Goal: Information Seeking & Learning: Learn about a topic

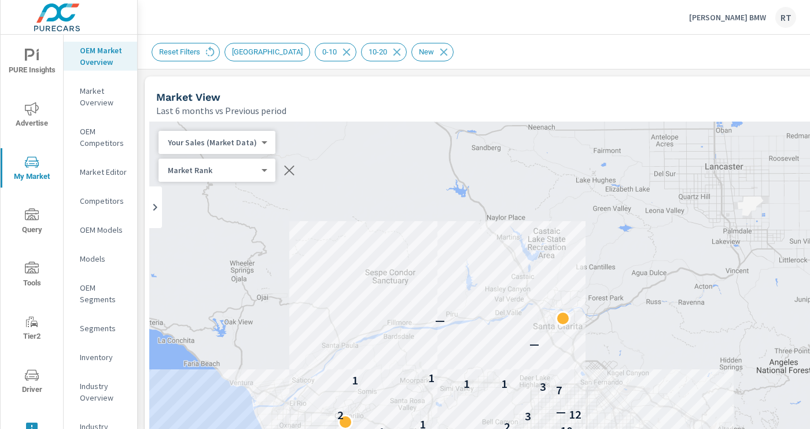
scroll to position [1, 0]
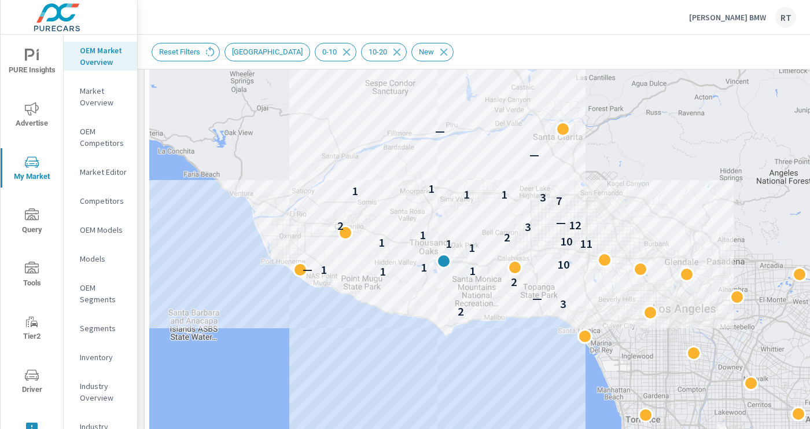
click at [743, 14] on p "Rusnak BMW" at bounding box center [727, 17] width 77 height 10
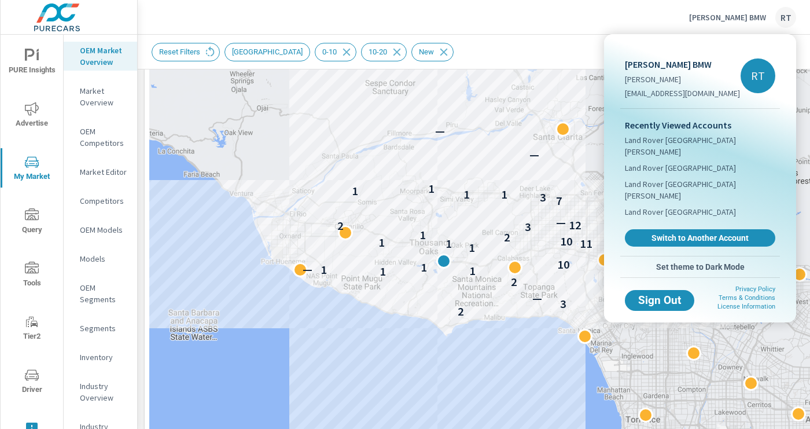
click at [666, 233] on span "Switch to Another Account" at bounding box center [700, 238] width 138 height 10
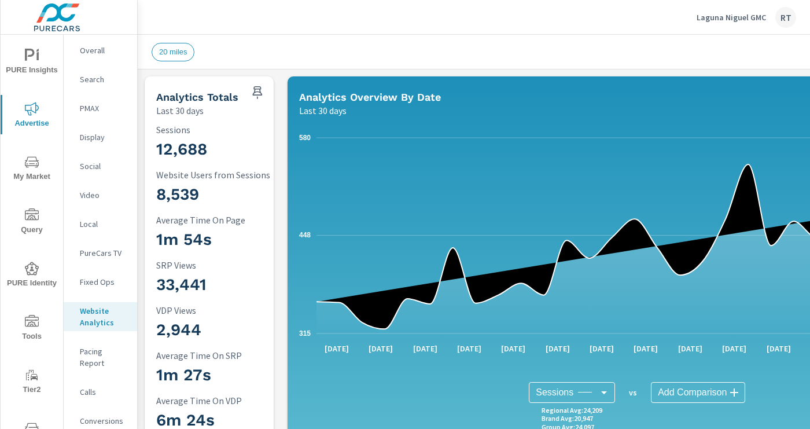
scroll to position [1, 0]
click at [724, 16] on p "Laguna Niguel GMC" at bounding box center [731, 17] width 69 height 10
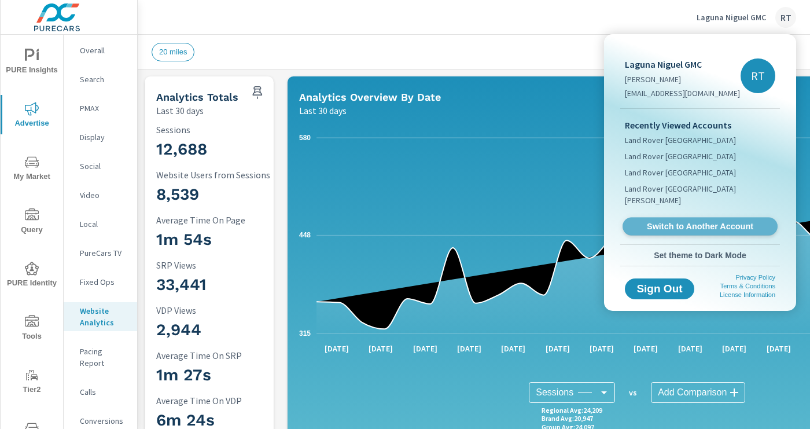
click at [651, 221] on span "Switch to Another Account" at bounding box center [700, 226] width 142 height 11
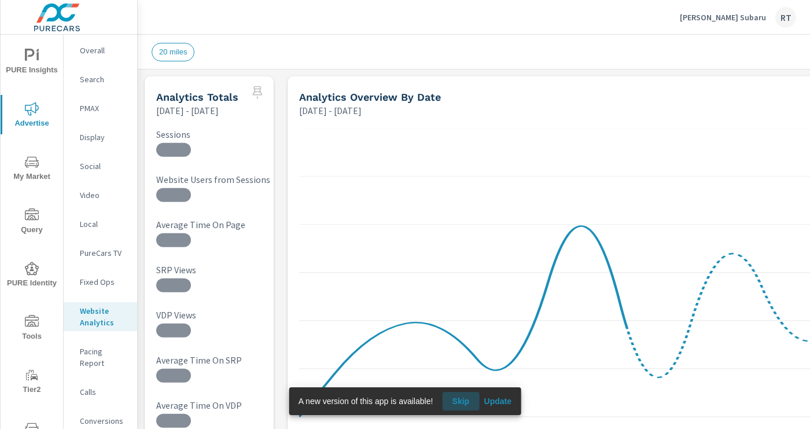
click at [465, 402] on span "Skip" at bounding box center [461, 401] width 28 height 10
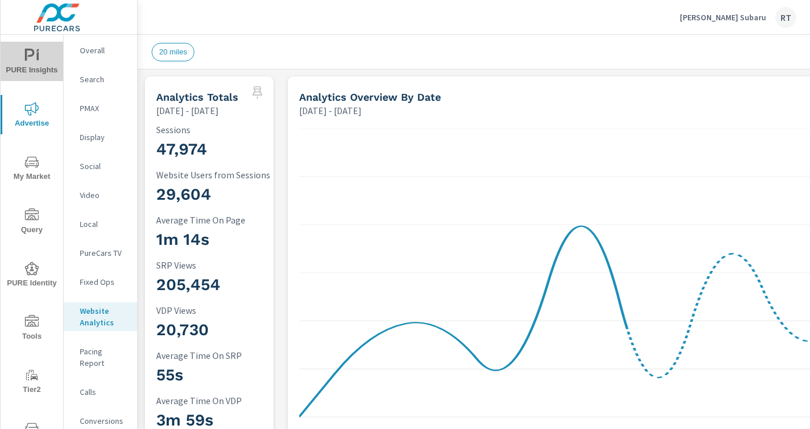
click at [28, 66] on span "PURE Insights" at bounding box center [32, 63] width 56 height 28
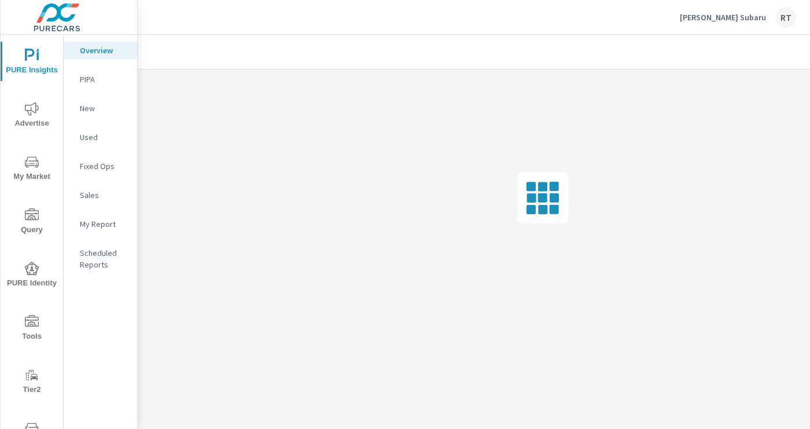
click at [87, 227] on p "My Report" at bounding box center [104, 224] width 48 height 12
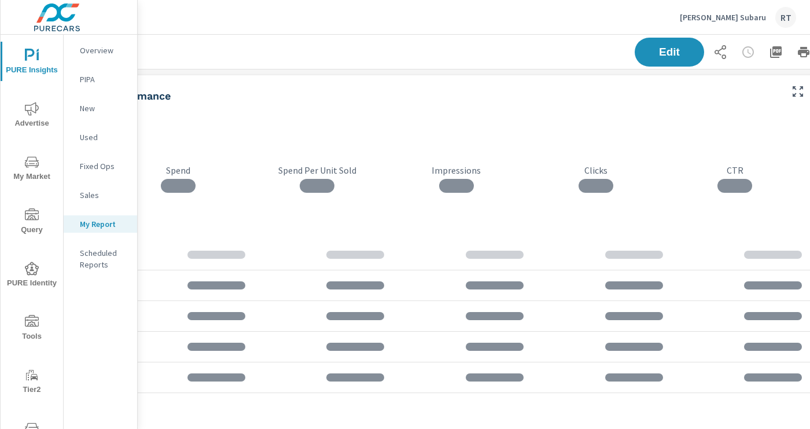
scroll to position [0, 184]
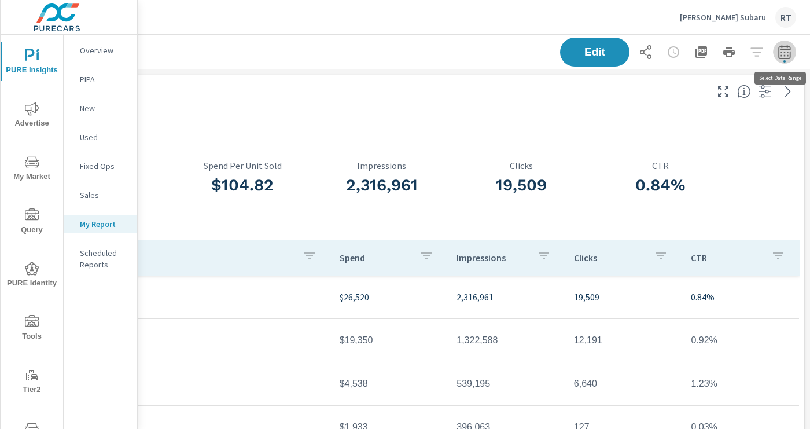
click at [786, 52] on icon "button" at bounding box center [785, 52] width 14 height 14
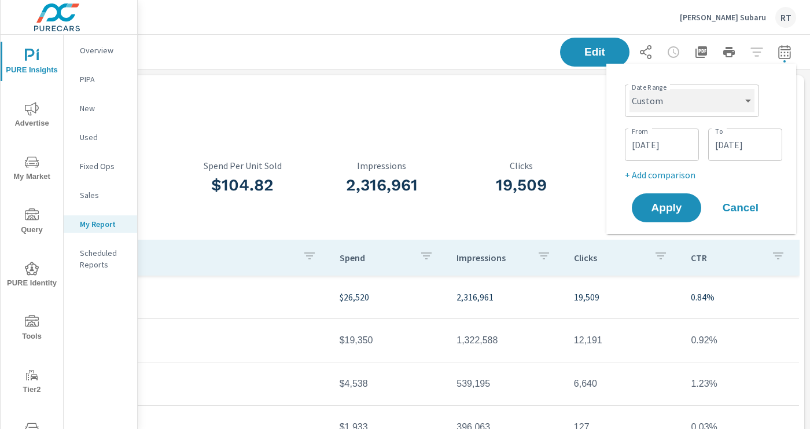
click at [751, 101] on select "Custom [DATE] Last week Last 7 days Last 14 days Last 30 days Last 45 days Last…" at bounding box center [692, 100] width 125 height 23
click at [630, 89] on select "Custom [DATE] Last week Last 7 days Last 14 days Last 30 days Last 45 days Last…" at bounding box center [692, 100] width 125 height 23
select select "Last 30 days"
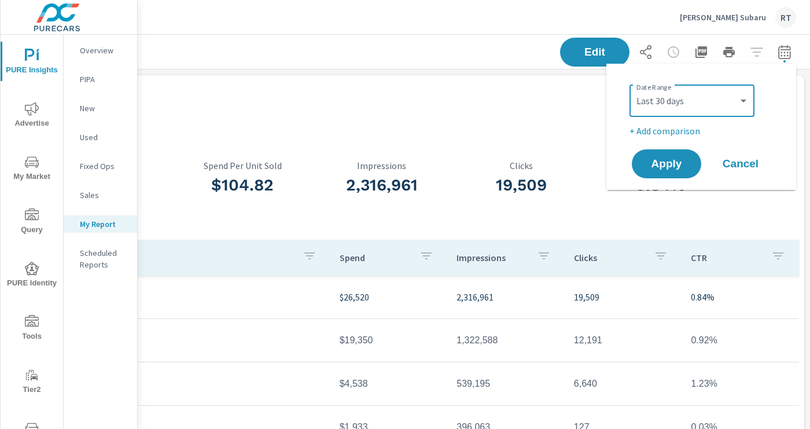
click at [663, 132] on p "+ Add comparison" at bounding box center [704, 131] width 148 height 14
select select "Previous period"
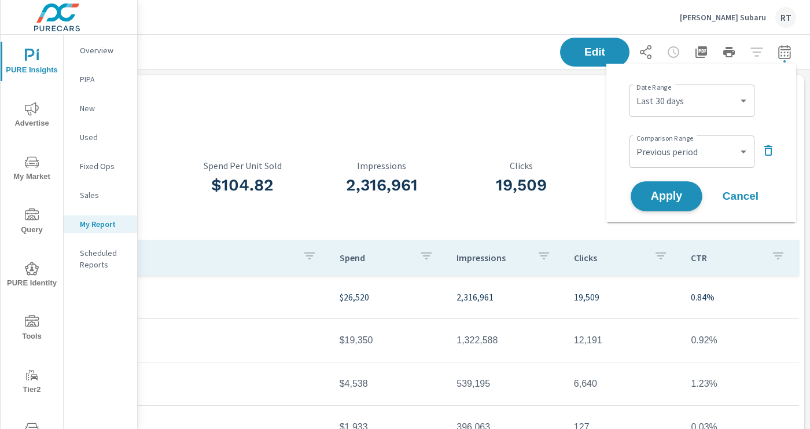
click at [664, 191] on span "Apply" at bounding box center [666, 196] width 47 height 11
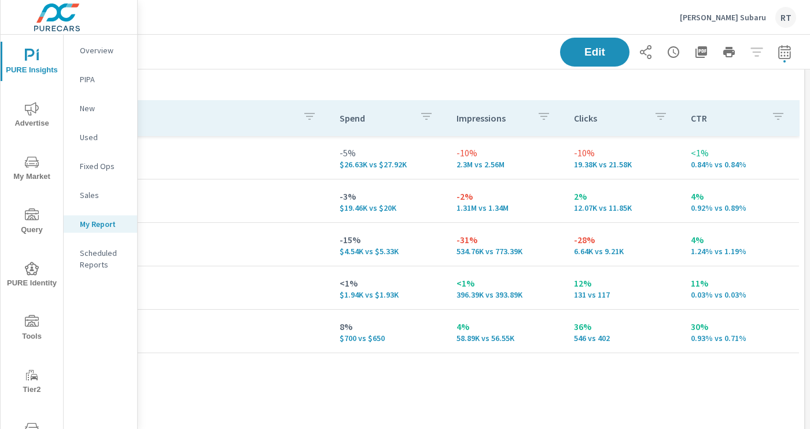
scroll to position [0, 184]
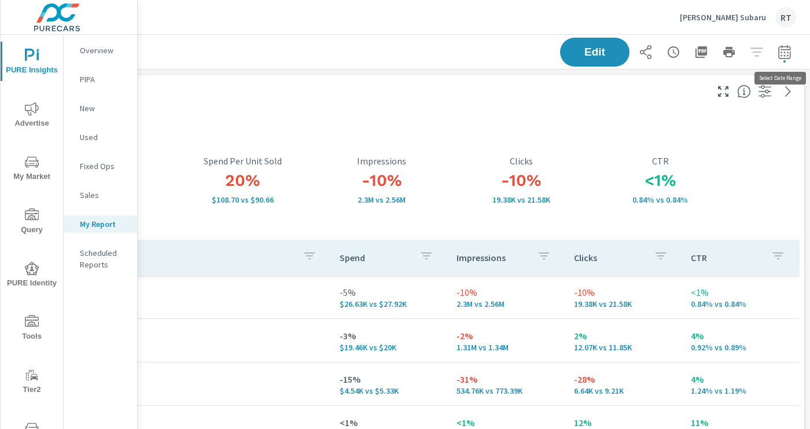
click at [784, 56] on icon "button" at bounding box center [785, 54] width 8 height 5
select select "Last 30 days"
select select "Previous period"
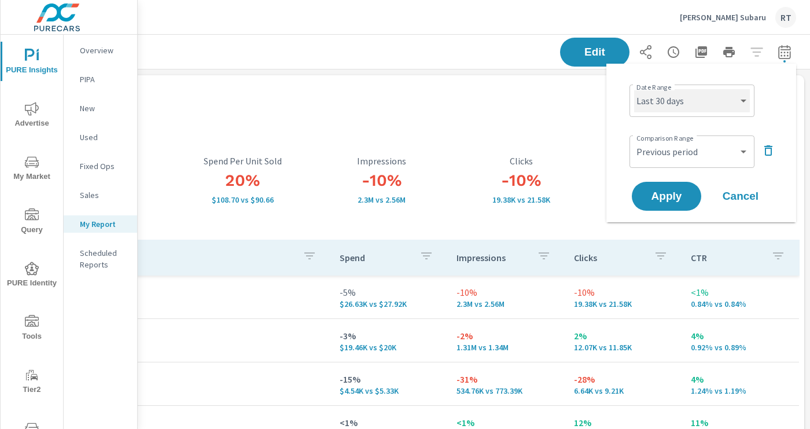
click at [735, 108] on select "Custom [DATE] Last week Last 7 days Last 14 days Last 30 days Last 45 days Last…" at bounding box center [692, 100] width 116 height 23
click at [634, 89] on select "Custom [DATE] Last week Last 7 days Last 14 days Last 30 days Last 45 days Last…" at bounding box center [692, 100] width 116 height 23
select select "Last 14 days"
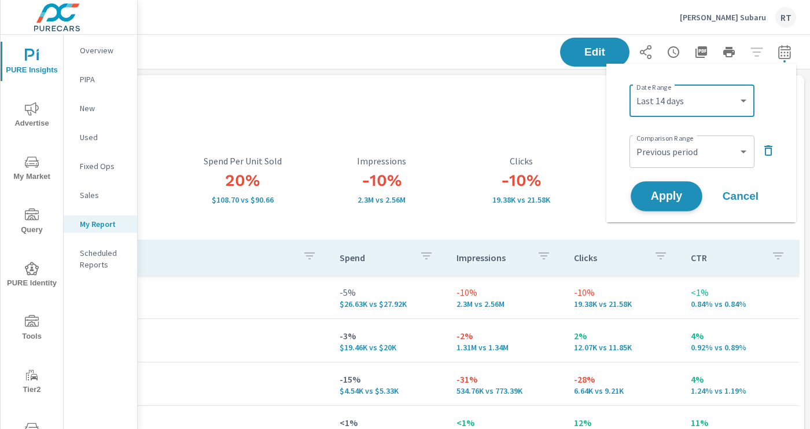
click at [663, 191] on span "Apply" at bounding box center [666, 196] width 47 height 11
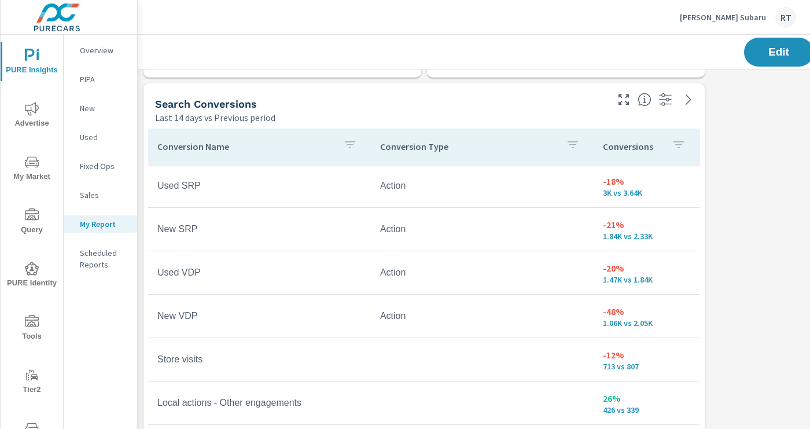
scroll to position [931, 0]
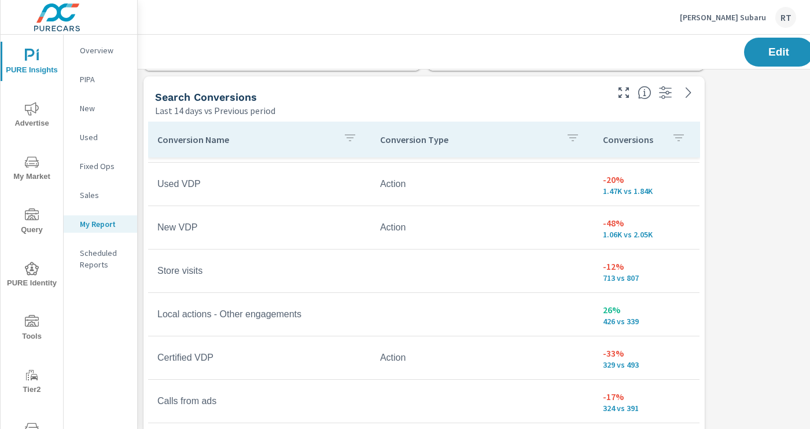
scroll to position [32, 0]
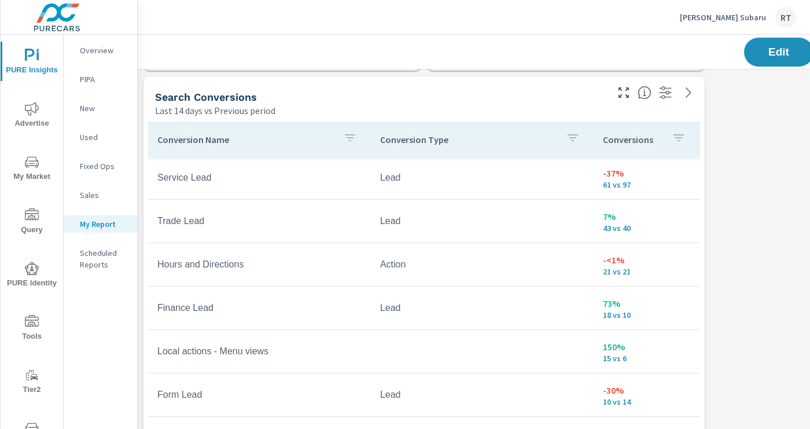
scroll to position [157, 0]
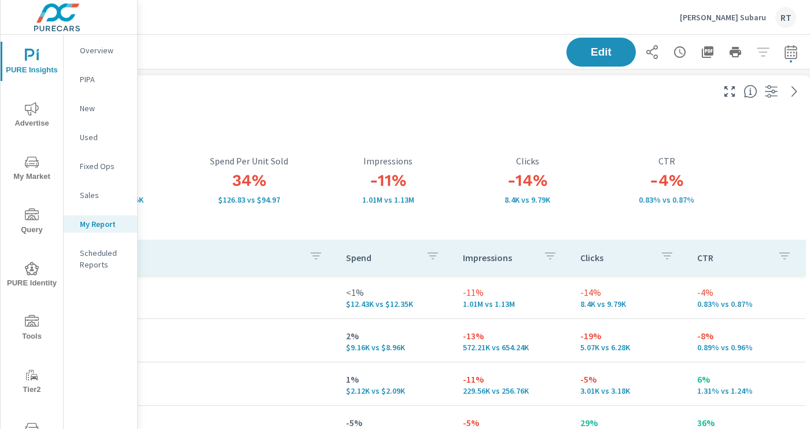
scroll to position [0, 184]
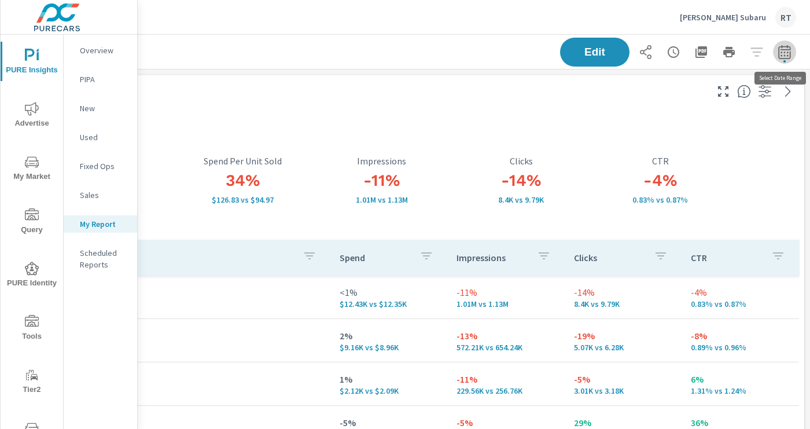
click at [784, 52] on icon "button" at bounding box center [785, 54] width 8 height 5
select select "Last 14 days"
select select "Previous period"
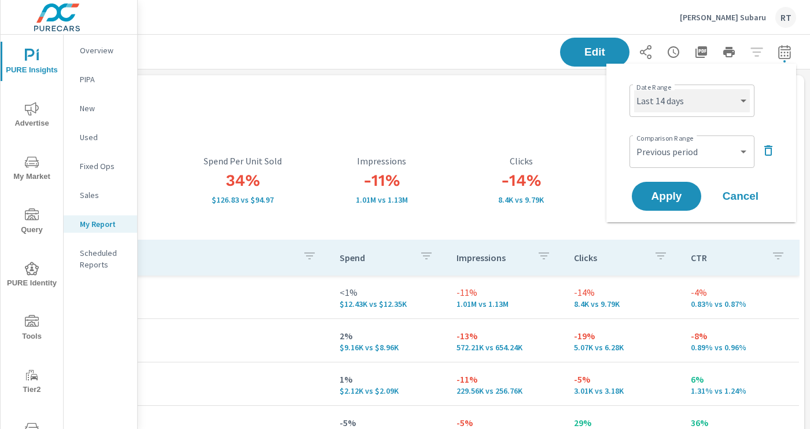
click at [740, 109] on select "Custom [DATE] Last week Last 7 days Last 14 days Last 30 days Last 45 days Last…" at bounding box center [692, 100] width 116 height 23
click at [634, 89] on select "Custom [DATE] Last week Last 7 days Last 14 days Last 30 days Last 45 days Last…" at bounding box center [692, 100] width 116 height 23
select select "Last 30 days"
click at [664, 192] on span "Apply" at bounding box center [666, 196] width 47 height 11
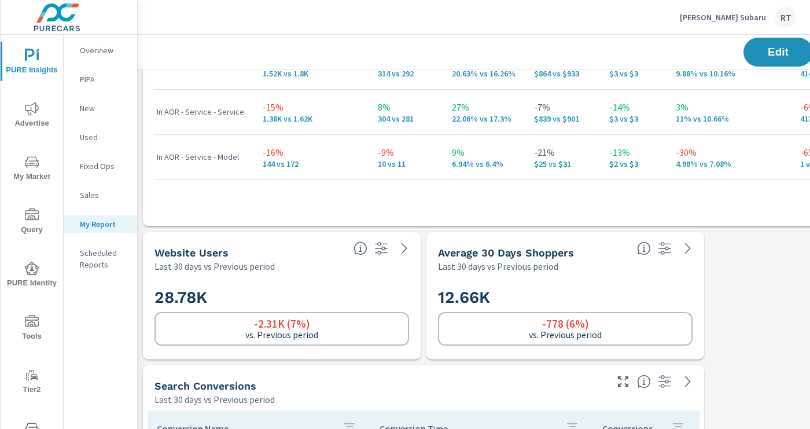
scroll to position [652, 1]
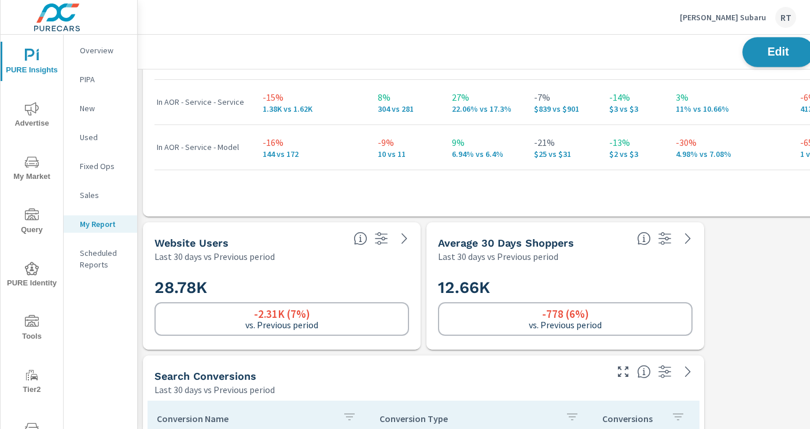
click at [762, 49] on span "Edit" at bounding box center [778, 51] width 47 height 11
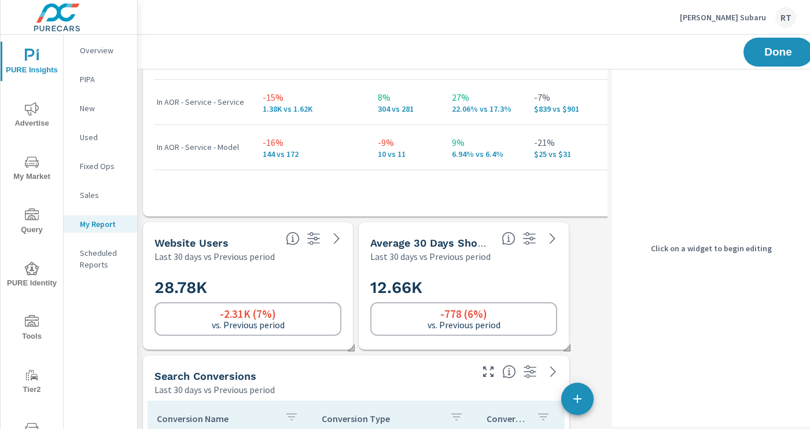
click at [305, 281] on h2 "28.78K" at bounding box center [248, 287] width 187 height 20
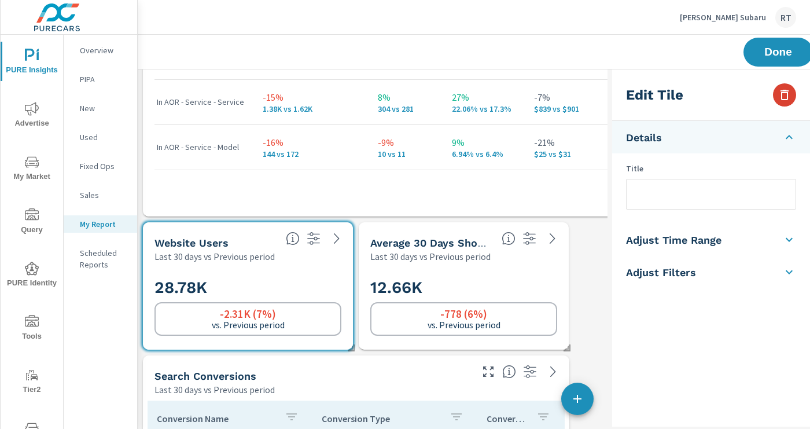
click at [781, 95] on icon "button" at bounding box center [785, 95] width 14 height 14
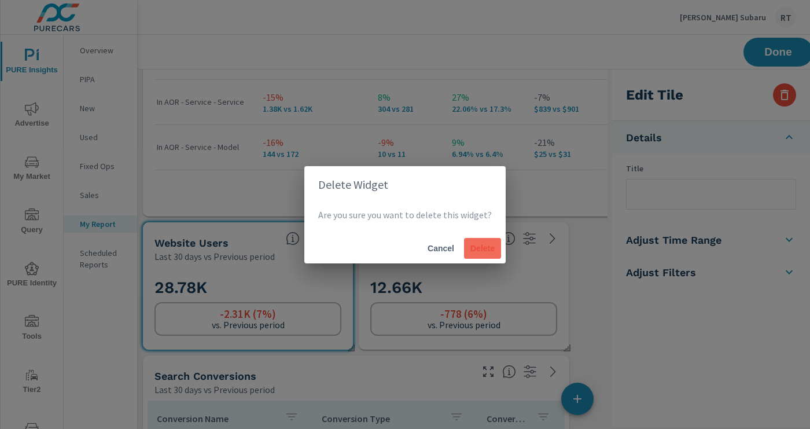
click at [482, 253] on button "Delete" at bounding box center [482, 248] width 37 height 21
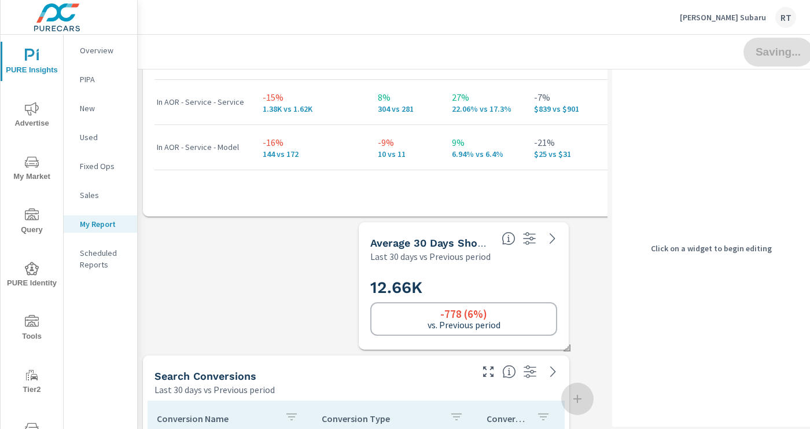
click at [484, 272] on div "12.66K -778 (6%) vs. Previous period" at bounding box center [463, 306] width 201 height 78
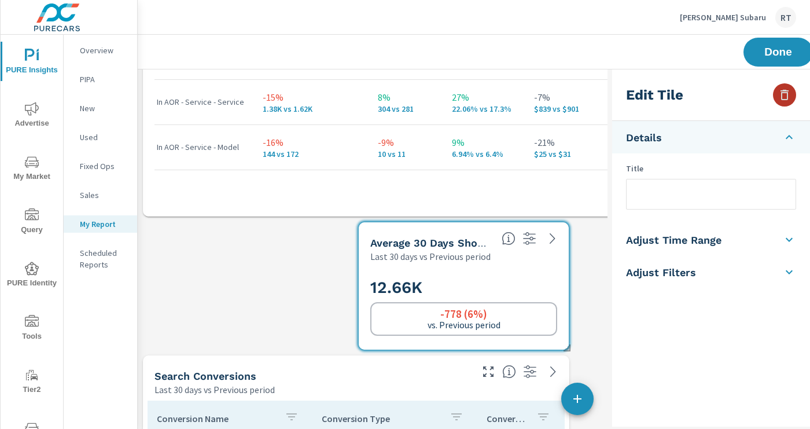
click at [789, 95] on icon "button" at bounding box center [785, 95] width 14 height 14
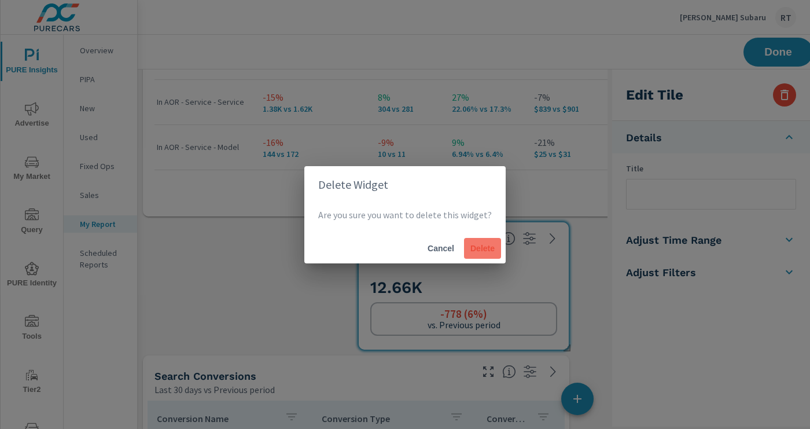
click at [482, 247] on span "Delete" at bounding box center [483, 248] width 28 height 10
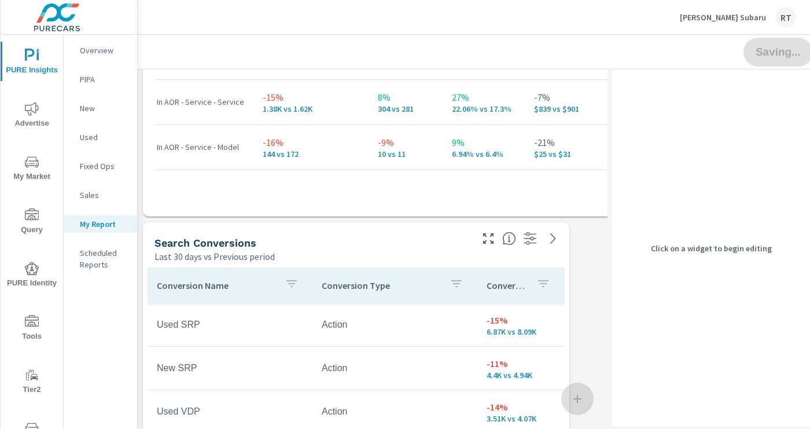
scroll to position [0, 1]
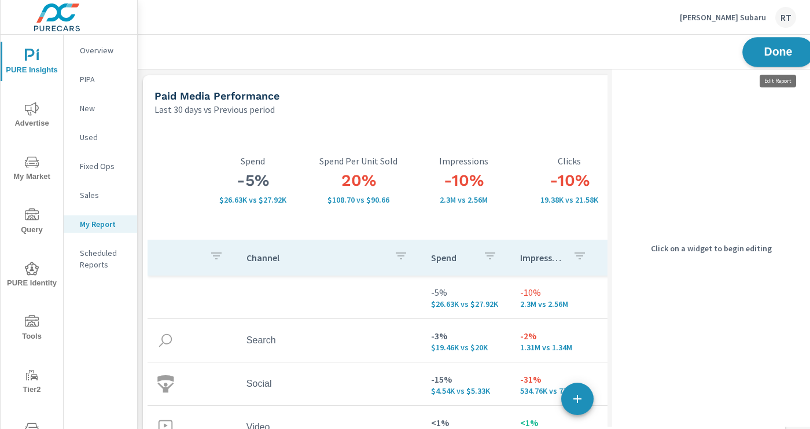
click at [765, 54] on span "Done" at bounding box center [778, 51] width 47 height 11
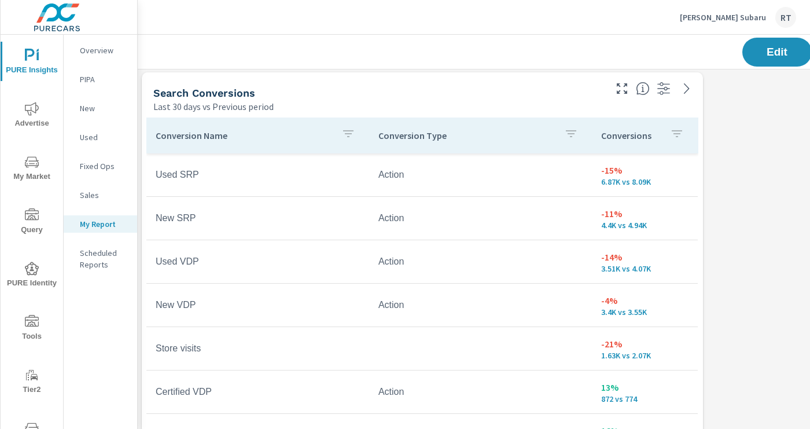
scroll to position [804, 2]
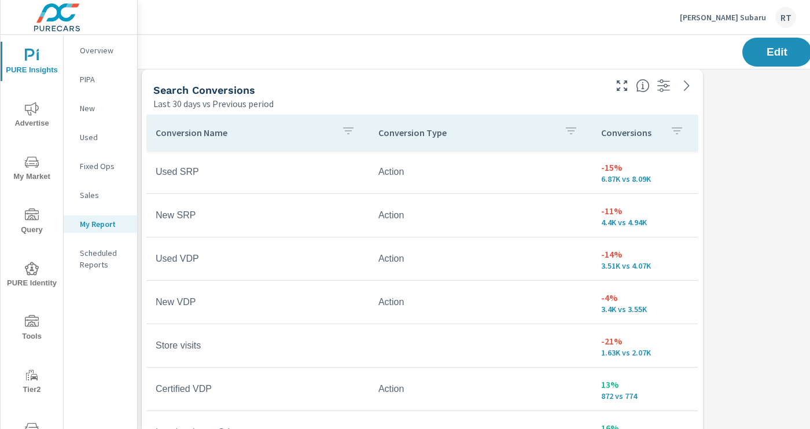
click at [662, 133] on div "Conversions" at bounding box center [644, 132] width 87 height 27
click at [684, 134] on icon at bounding box center [683, 133] width 12 height 12
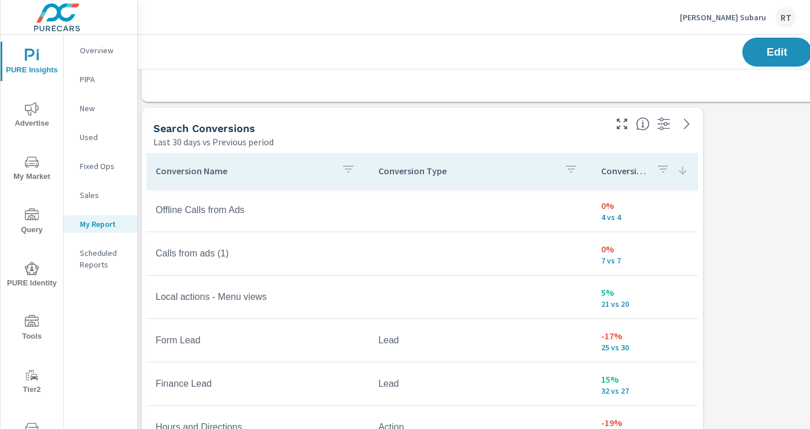
scroll to position [763, 2]
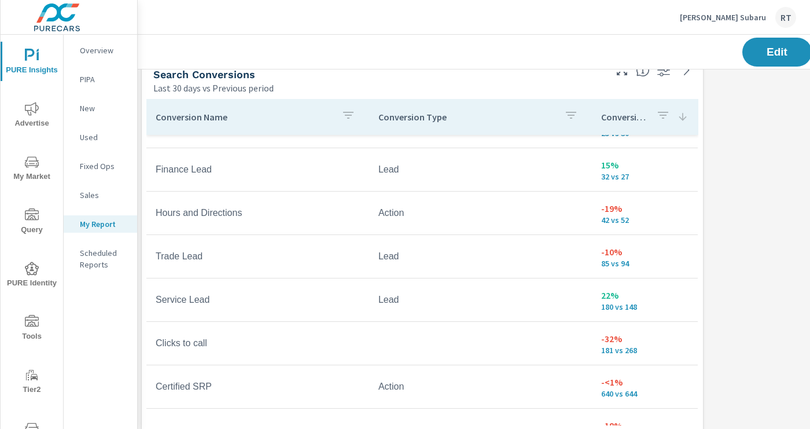
scroll to position [809, 2]
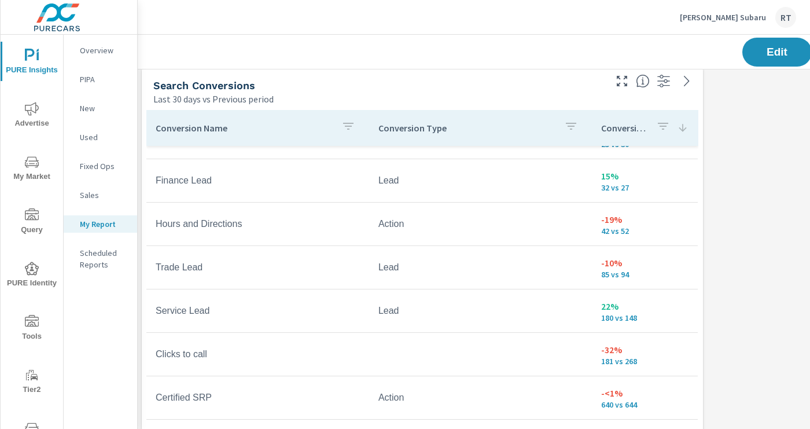
click at [658, 124] on icon "button" at bounding box center [663, 126] width 10 height 7
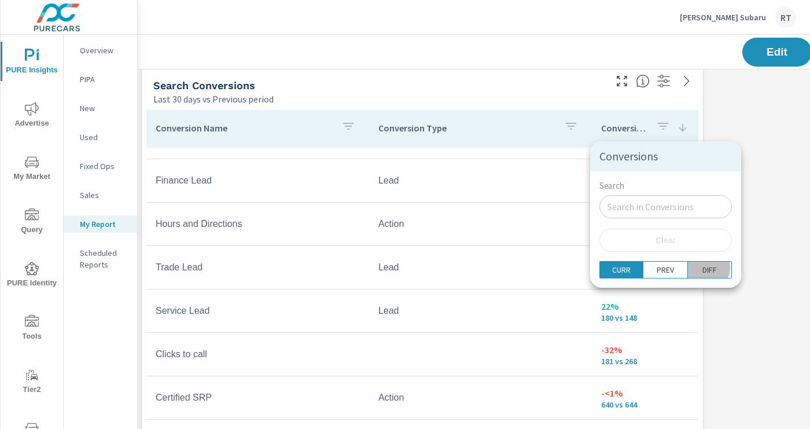
click at [703, 268] on p "DIFF" at bounding box center [710, 270] width 14 height 12
click at [763, 199] on div at bounding box center [405, 214] width 810 height 429
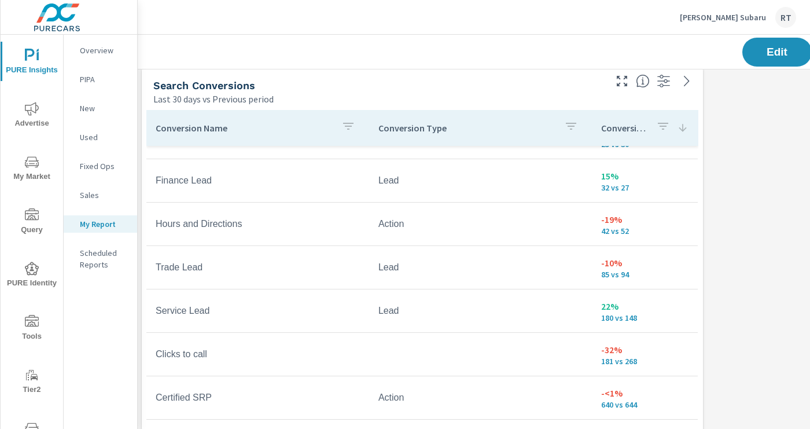
click at [684, 127] on icon at bounding box center [683, 128] width 12 height 12
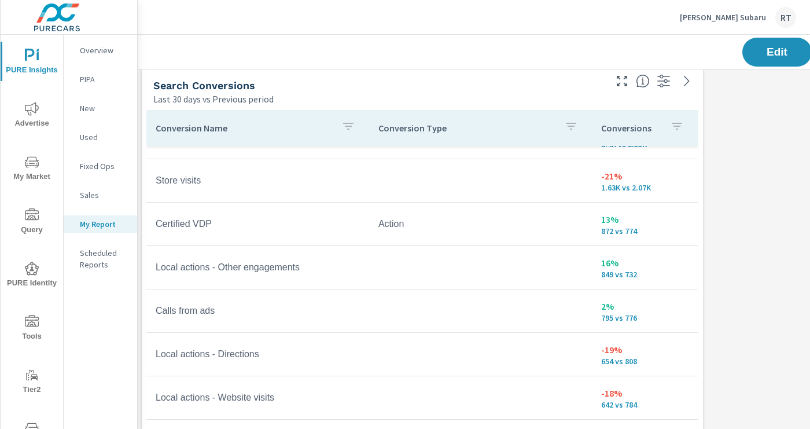
click at [655, 129] on p "Conversions" at bounding box center [631, 128] width 60 height 12
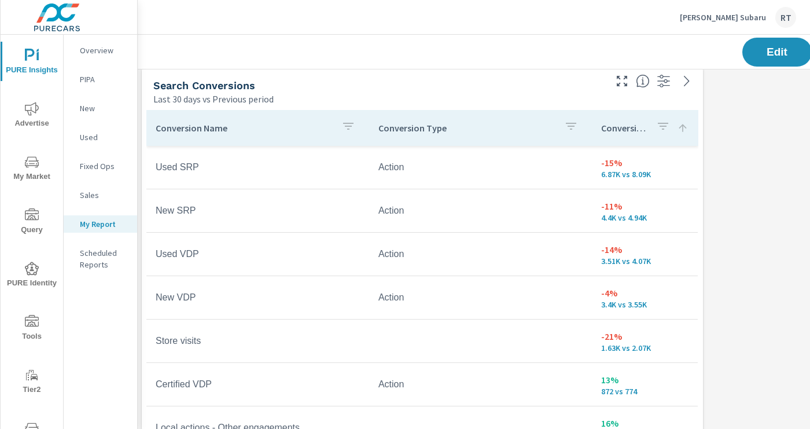
click at [681, 123] on icon at bounding box center [683, 128] width 12 height 12
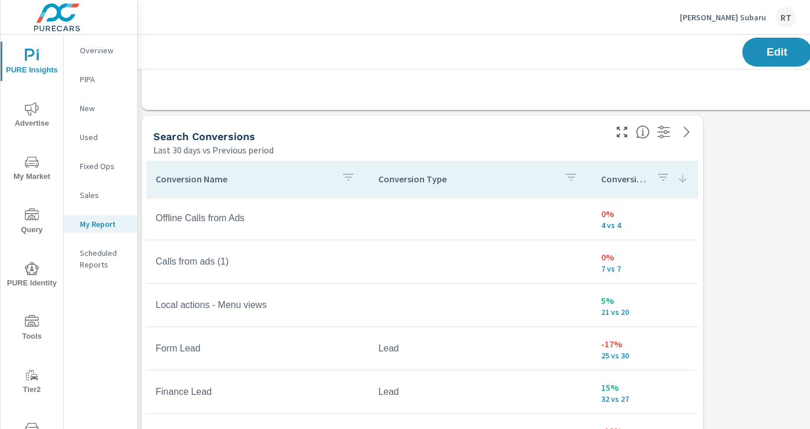
scroll to position [748, 2]
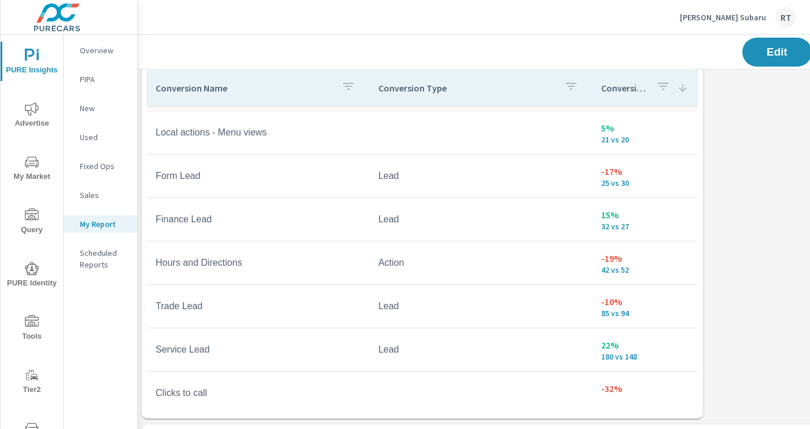
scroll to position [848, 2]
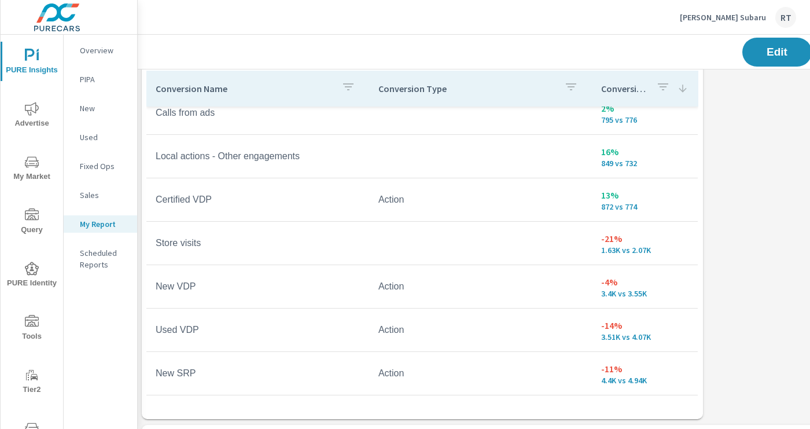
scroll to position [524, 0]
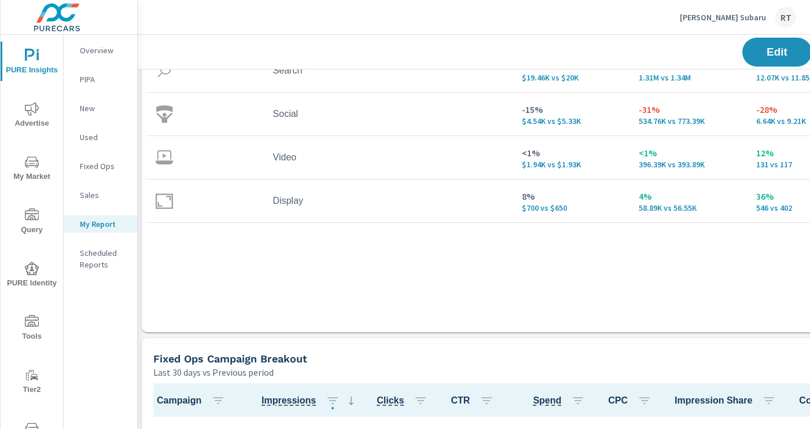
scroll to position [130, 2]
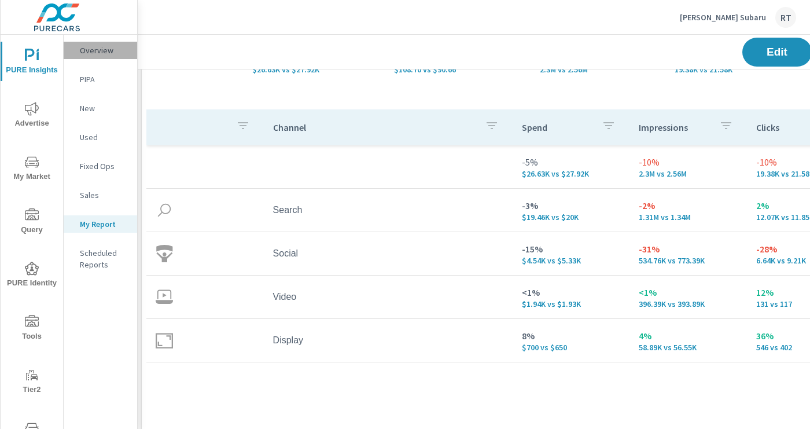
click at [90, 50] on p "Overview" at bounding box center [104, 51] width 48 height 12
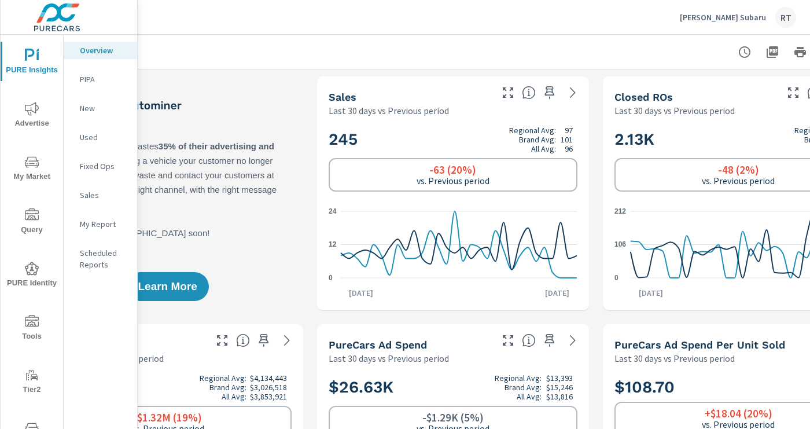
scroll to position [0, 184]
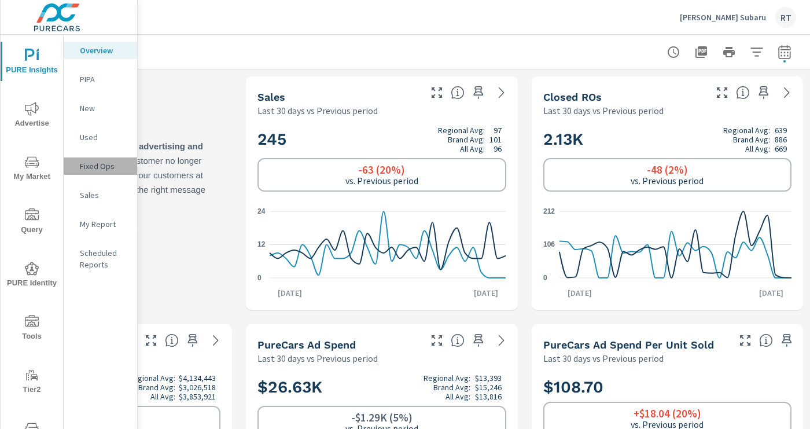
click at [95, 167] on p "Fixed Ops" at bounding box center [104, 166] width 48 height 12
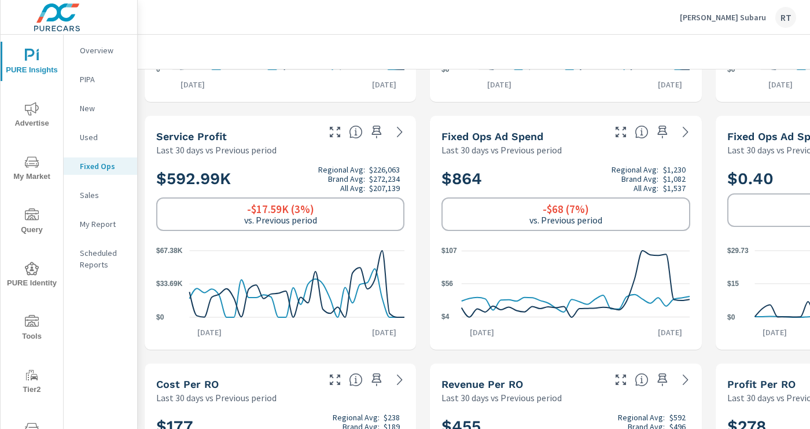
scroll to position [212, 0]
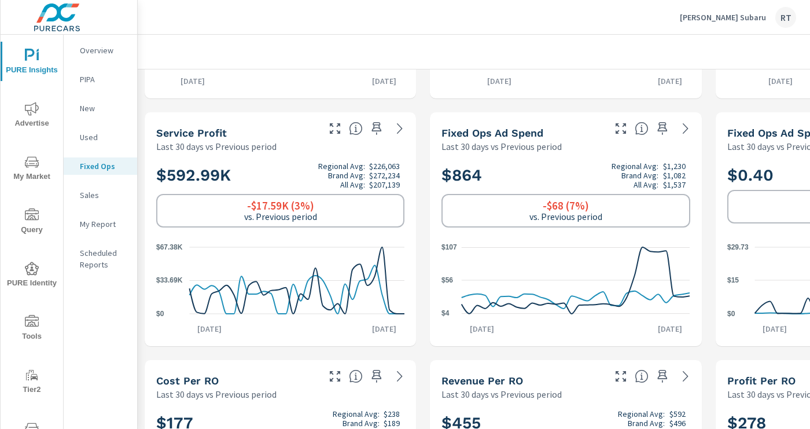
click at [94, 226] on p "My Report" at bounding box center [104, 224] width 48 height 12
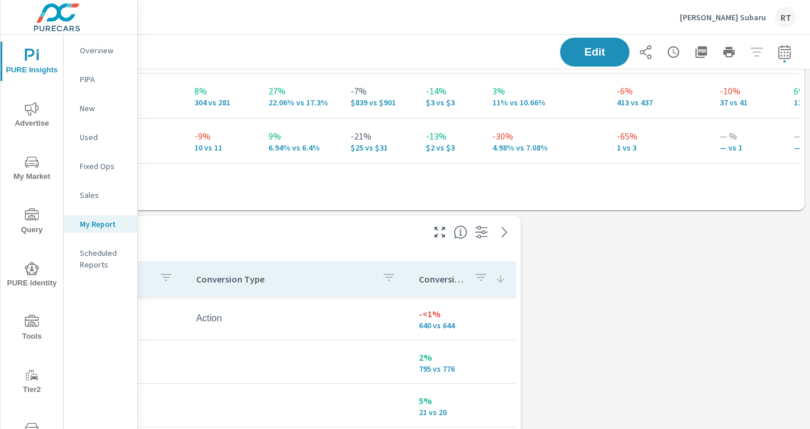
scroll to position [661, 184]
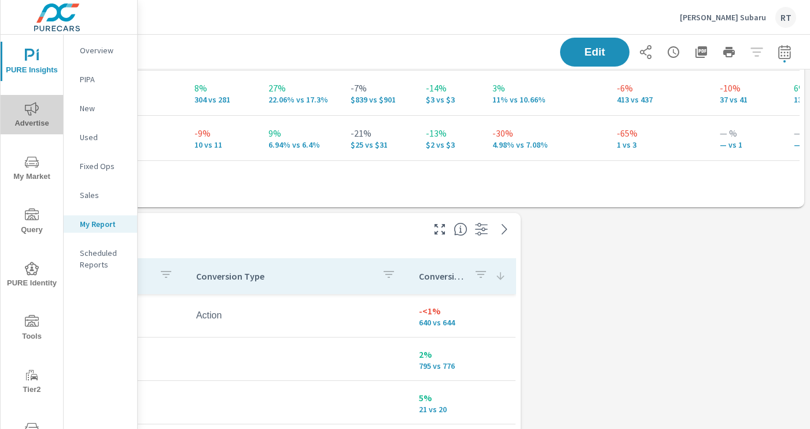
click at [31, 104] on icon "nav menu" at bounding box center [32, 109] width 14 height 14
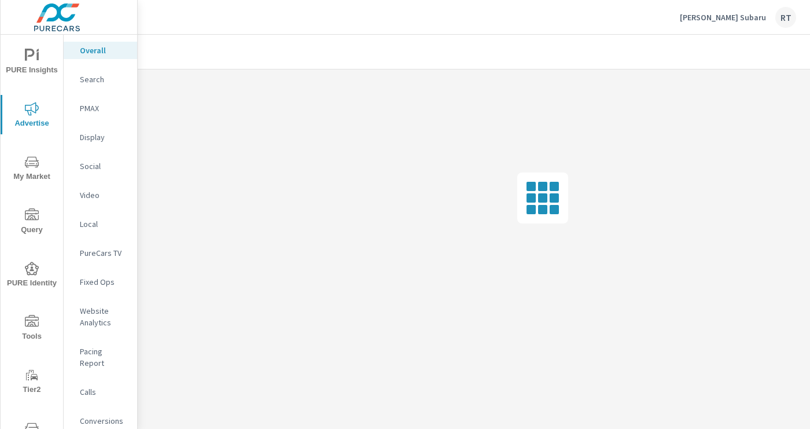
click at [96, 415] on p "Conversions" at bounding box center [104, 421] width 48 height 12
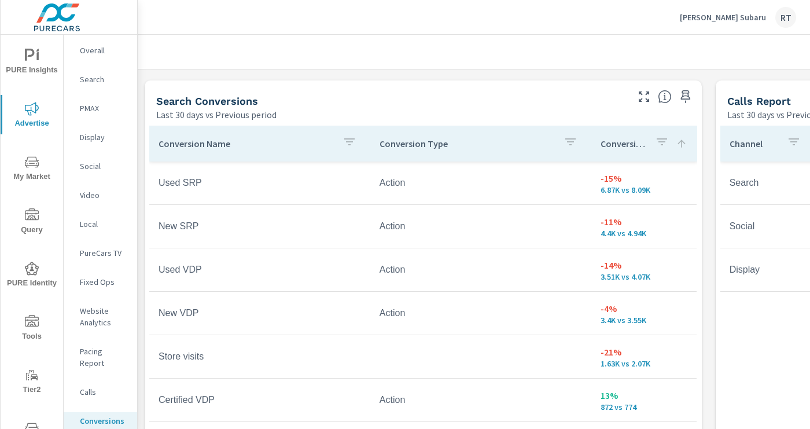
scroll to position [633, 0]
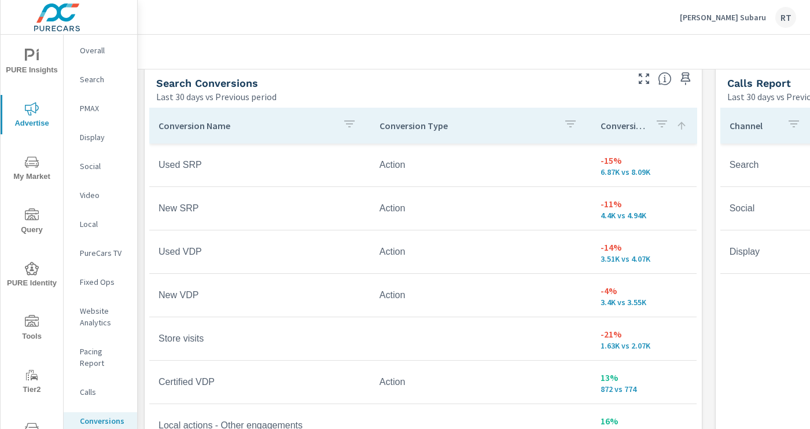
click at [32, 58] on icon "nav menu" at bounding box center [32, 56] width 14 height 14
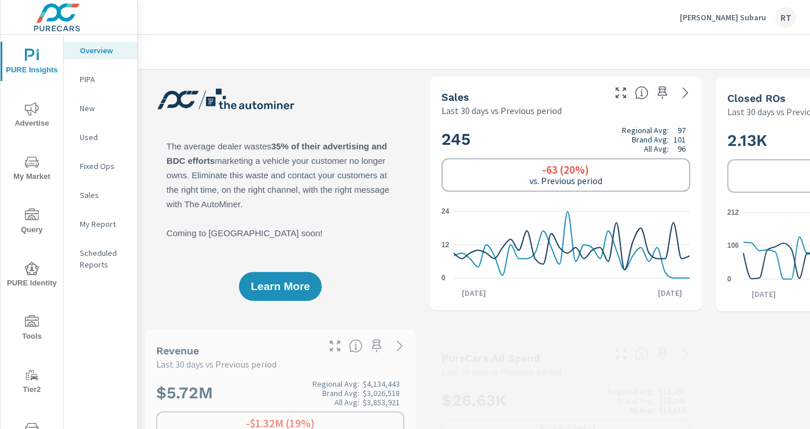
click at [98, 222] on p "My Report" at bounding box center [104, 224] width 48 height 12
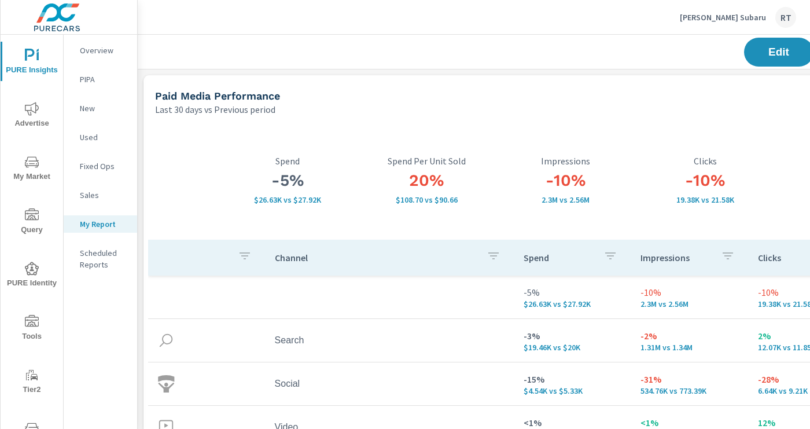
scroll to position [477, 0]
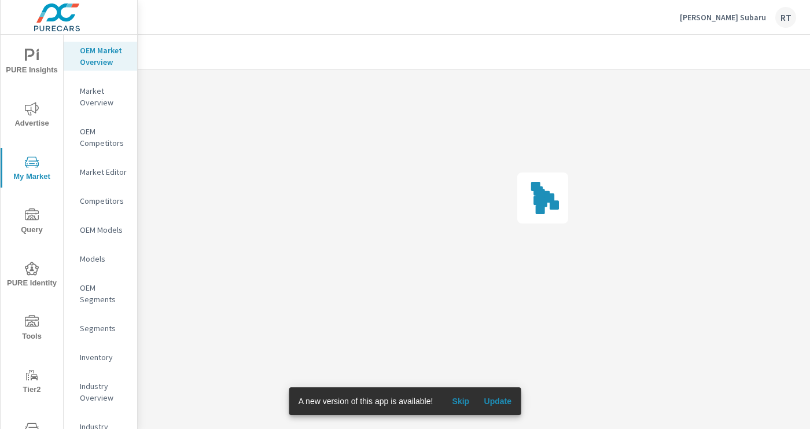
click at [464, 396] on span "Skip" at bounding box center [461, 401] width 28 height 10
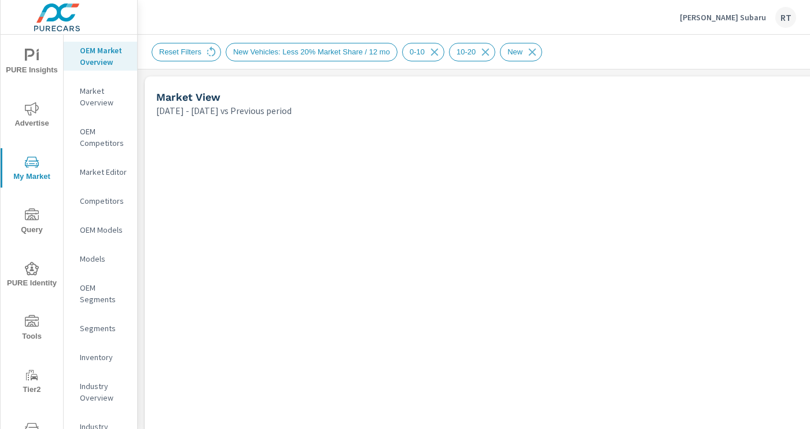
scroll to position [1, 0]
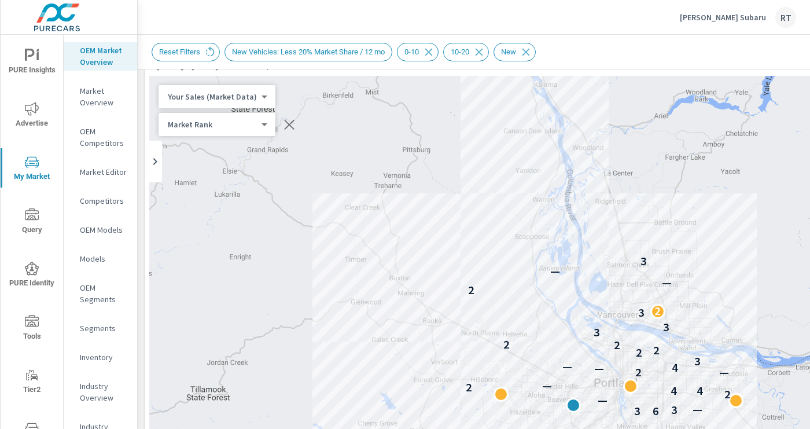
scroll to position [43, 2]
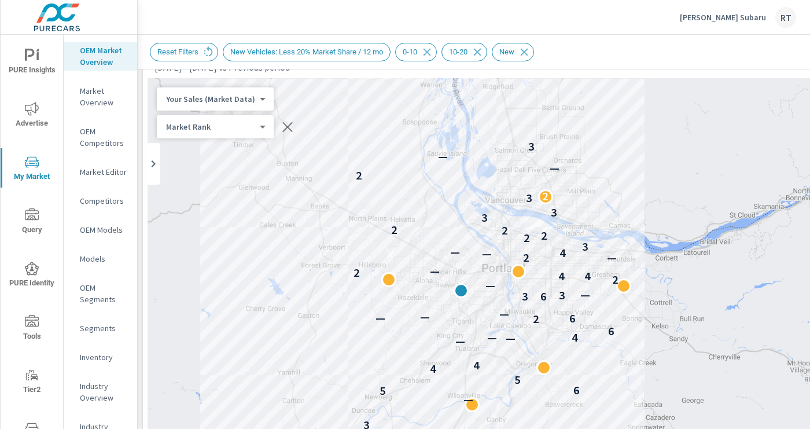
drag, startPoint x: 604, startPoint y: 282, endPoint x: 493, endPoint y: 166, distance: 160.5
click at [491, 164] on div at bounding box center [493, 164] width 15 height 15
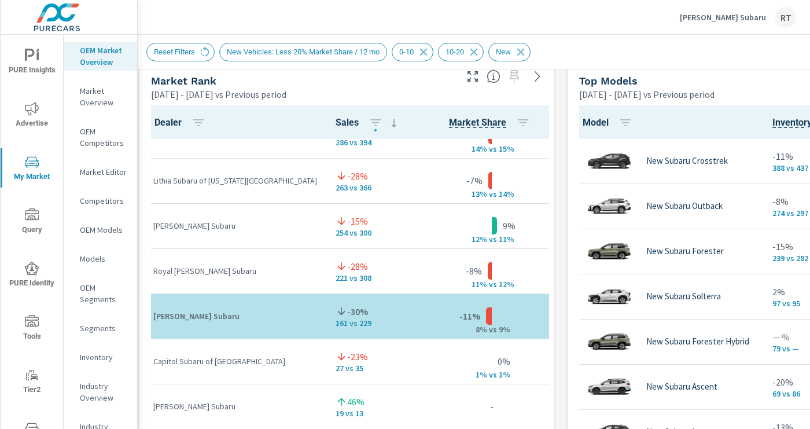
scroll to position [116, 0]
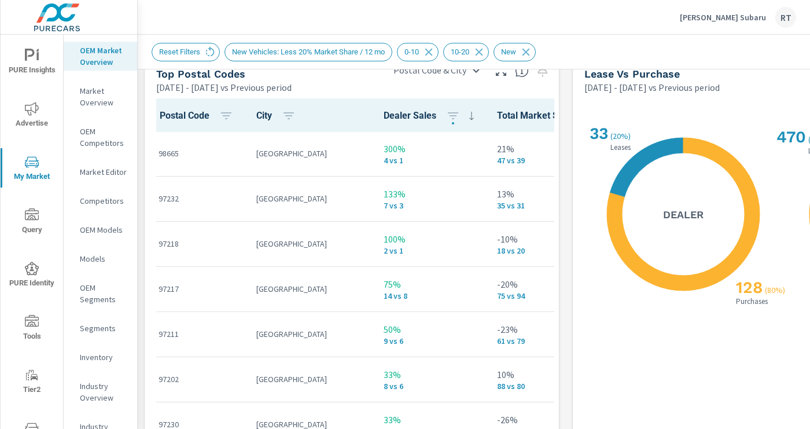
scroll to position [29, 0]
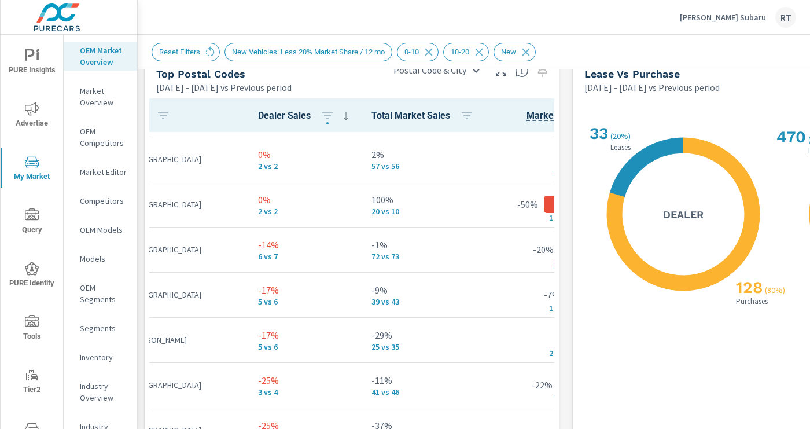
scroll to position [401, 0]
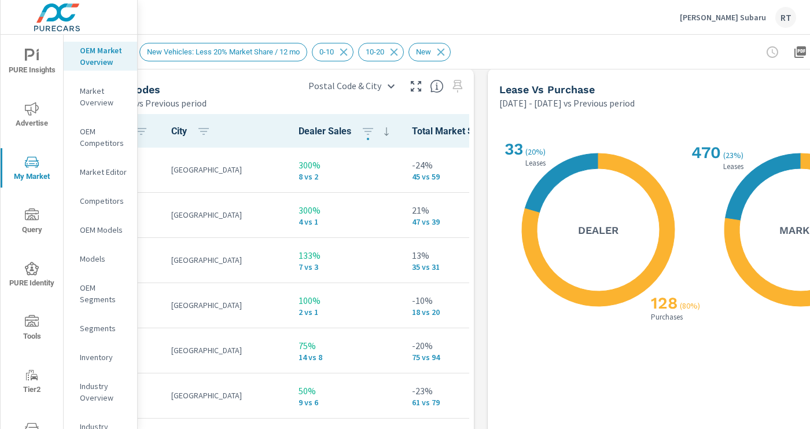
scroll to position [1370, 184]
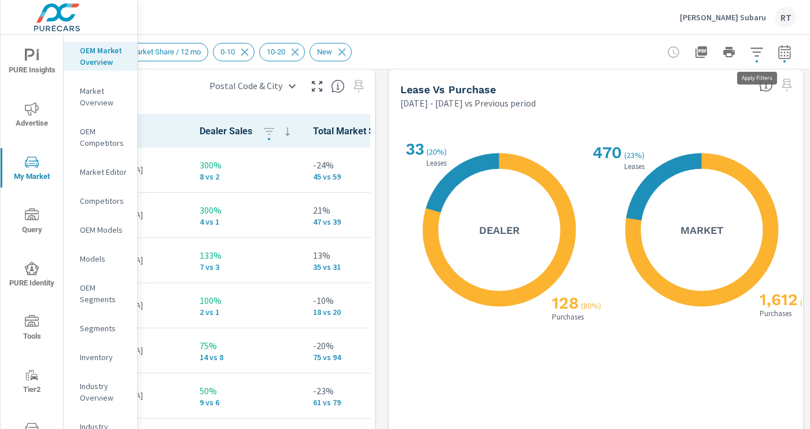
click at [758, 52] on icon "button" at bounding box center [757, 51] width 12 height 9
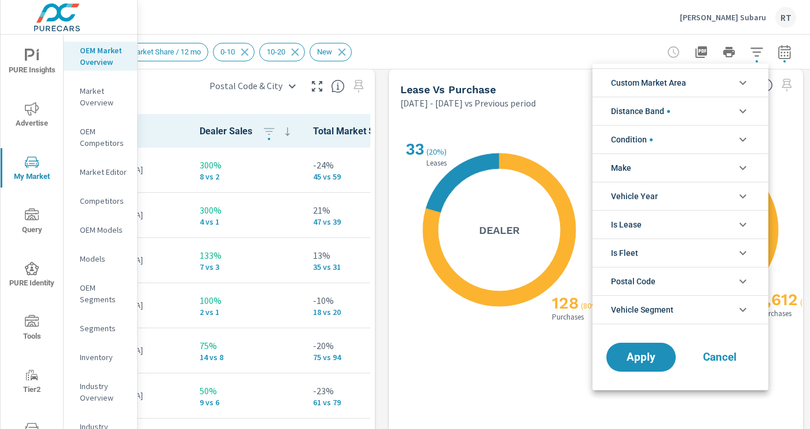
click at [784, 54] on div at bounding box center [405, 214] width 810 height 429
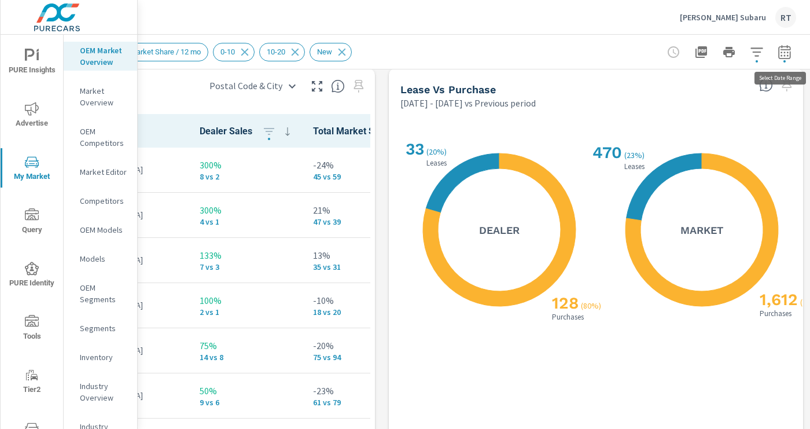
click at [784, 54] on icon "button" at bounding box center [785, 52] width 14 height 14
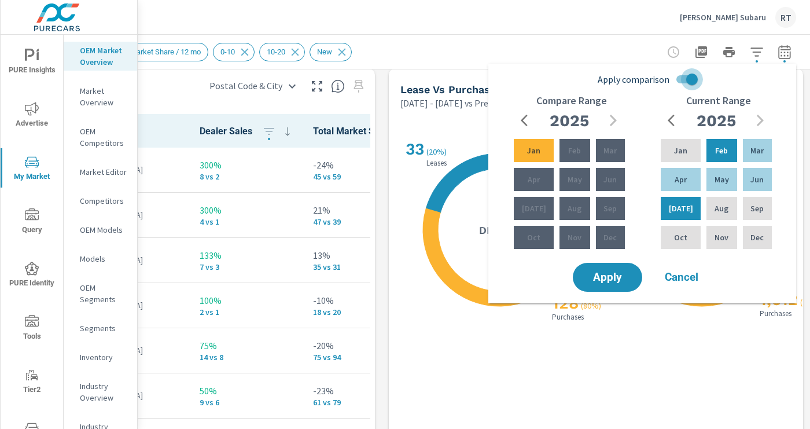
click at [681, 81] on input "Apply comparison" at bounding box center [692, 79] width 66 height 22
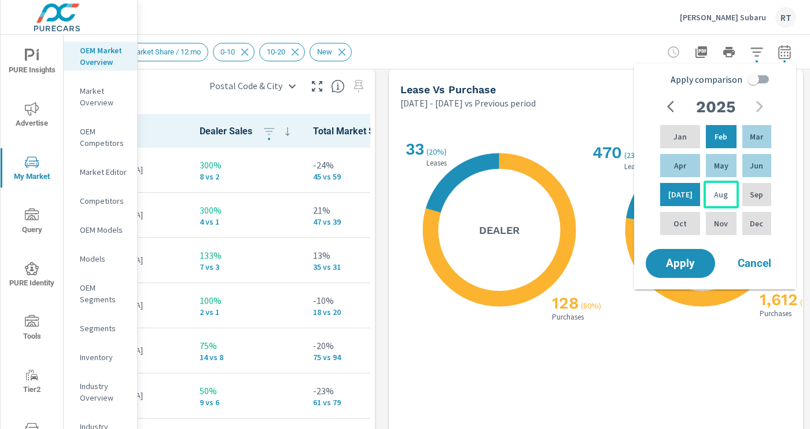
click at [715, 193] on p "Aug" at bounding box center [721, 195] width 14 height 12
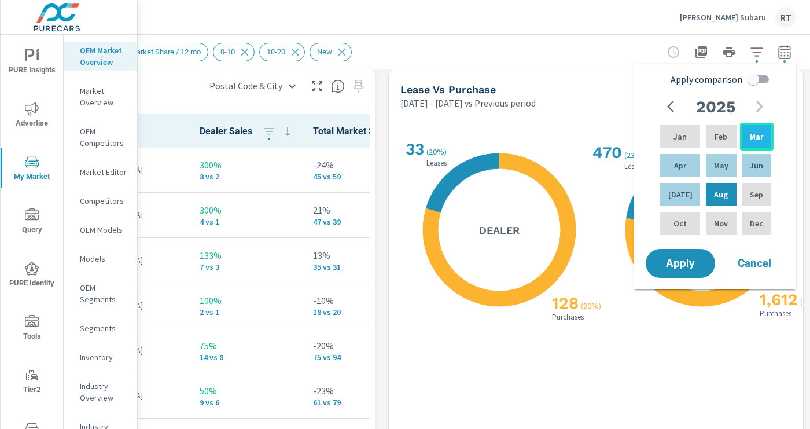
click at [747, 132] on div "Mar" at bounding box center [757, 137] width 34 height 28
click at [754, 79] on input "Apply comparison" at bounding box center [754, 79] width 66 height 22
checkbox input "true"
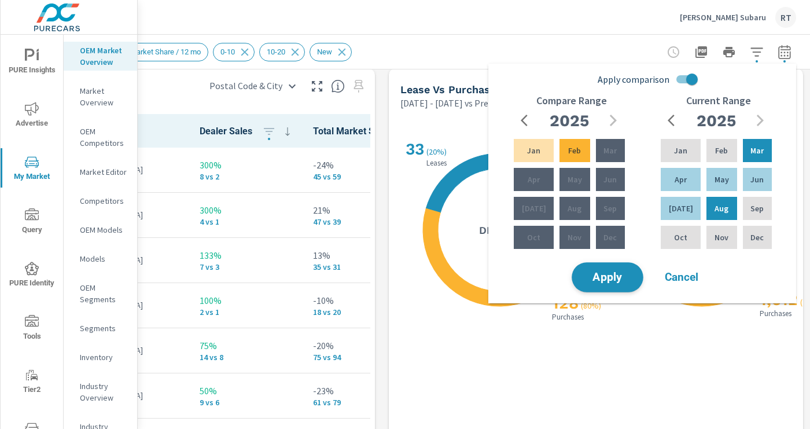
click at [611, 278] on span "Apply" at bounding box center [607, 277] width 47 height 11
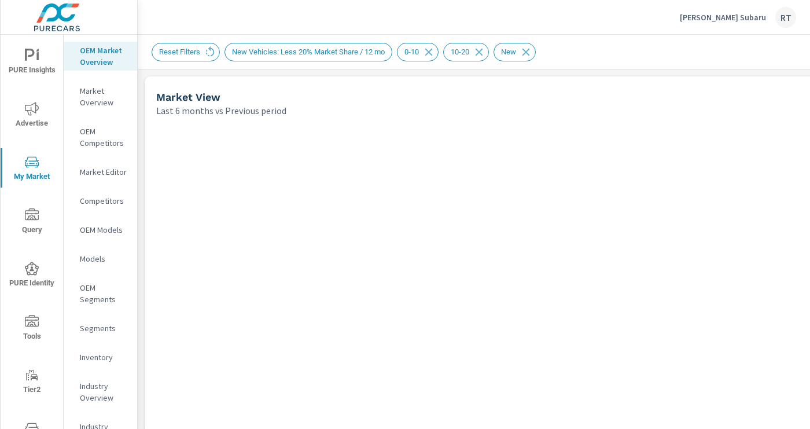
scroll to position [1, 0]
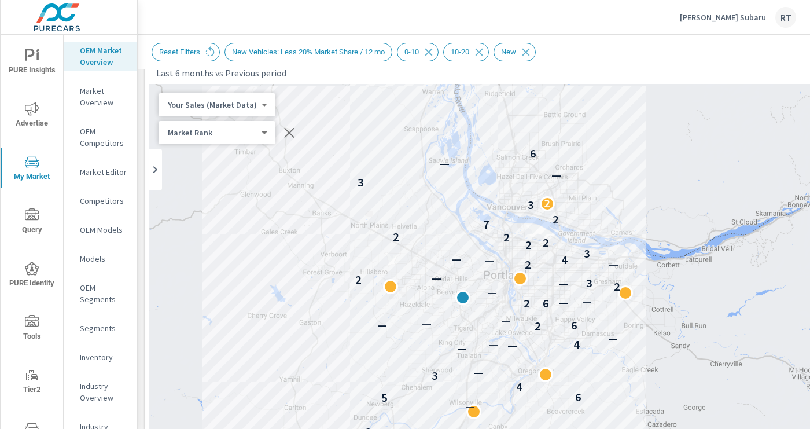
scroll to position [39, 0]
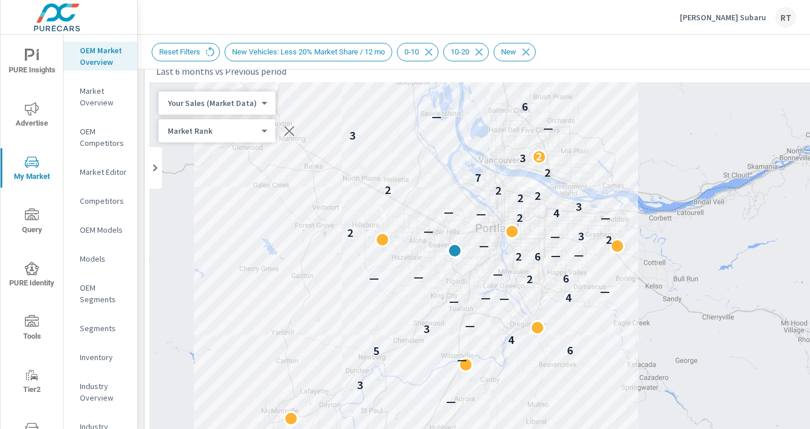
drag, startPoint x: 662, startPoint y: 258, endPoint x: 650, endPoint y: 212, distance: 47.3
click at [650, 212] on div "— 3 — 5 6 4 3 — — — — 4 — 2 6 — — — 6 2 — — — 2 — 3 2 — 2 — — 4 — 3 2 2 2 2 7 2…" at bounding box center [565, 404] width 833 height 644
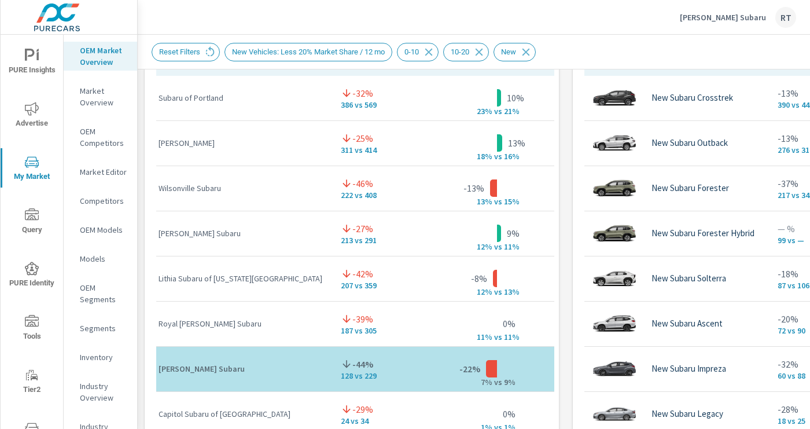
scroll to position [820, 0]
